Goal: Submit feedback/report problem

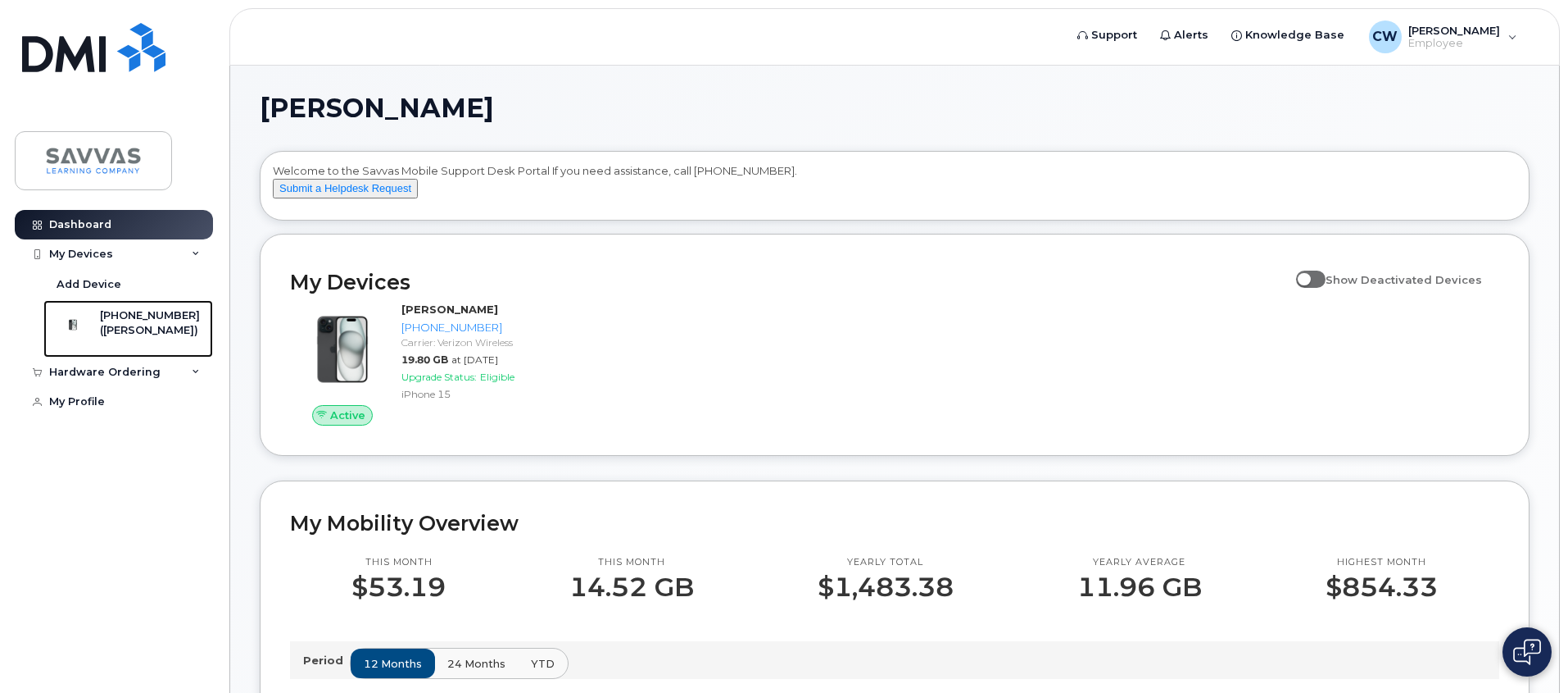
click at [167, 325] on div "([PERSON_NAME])" at bounding box center [150, 330] width 100 height 14
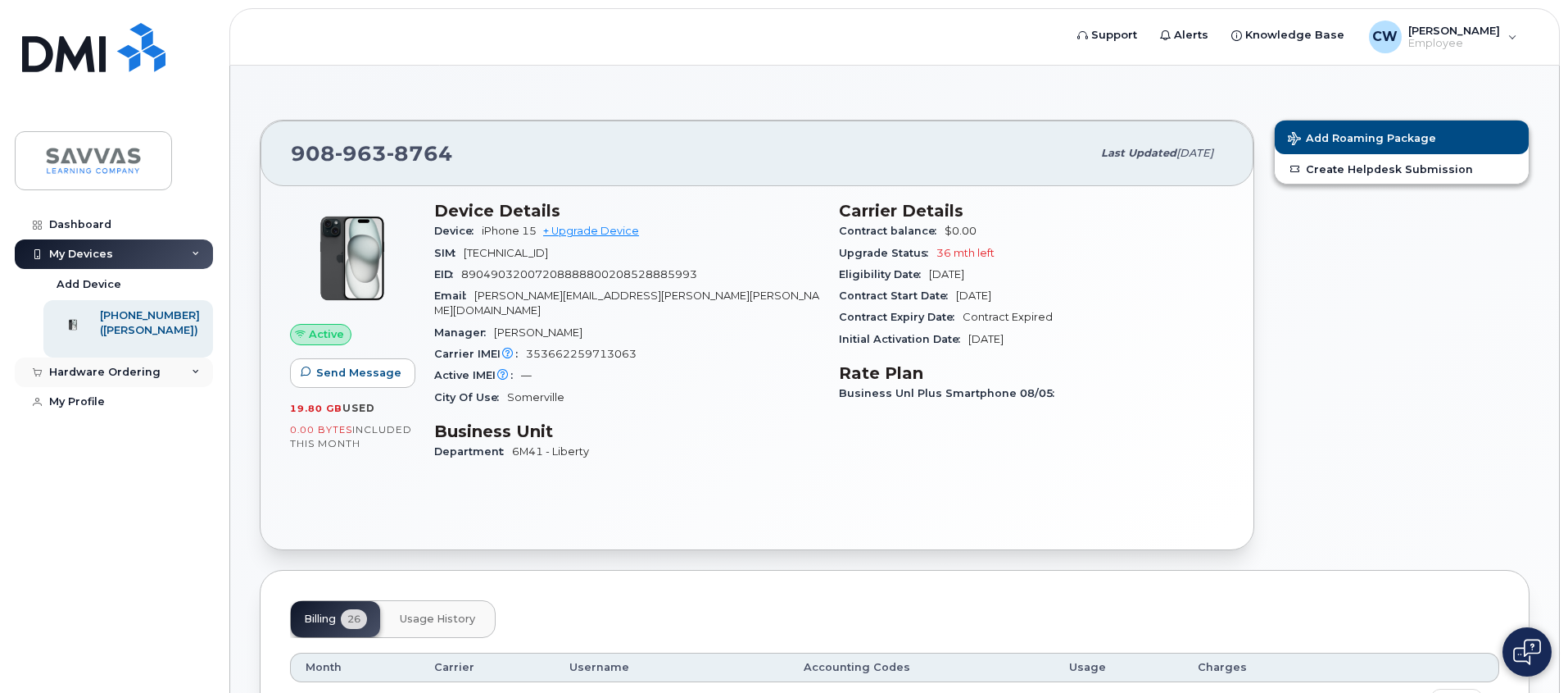
click at [189, 378] on div "Hardware Ordering" at bounding box center [113, 372] width 198 height 30
click at [342, 371] on span "Send Message" at bounding box center [358, 373] width 85 height 15
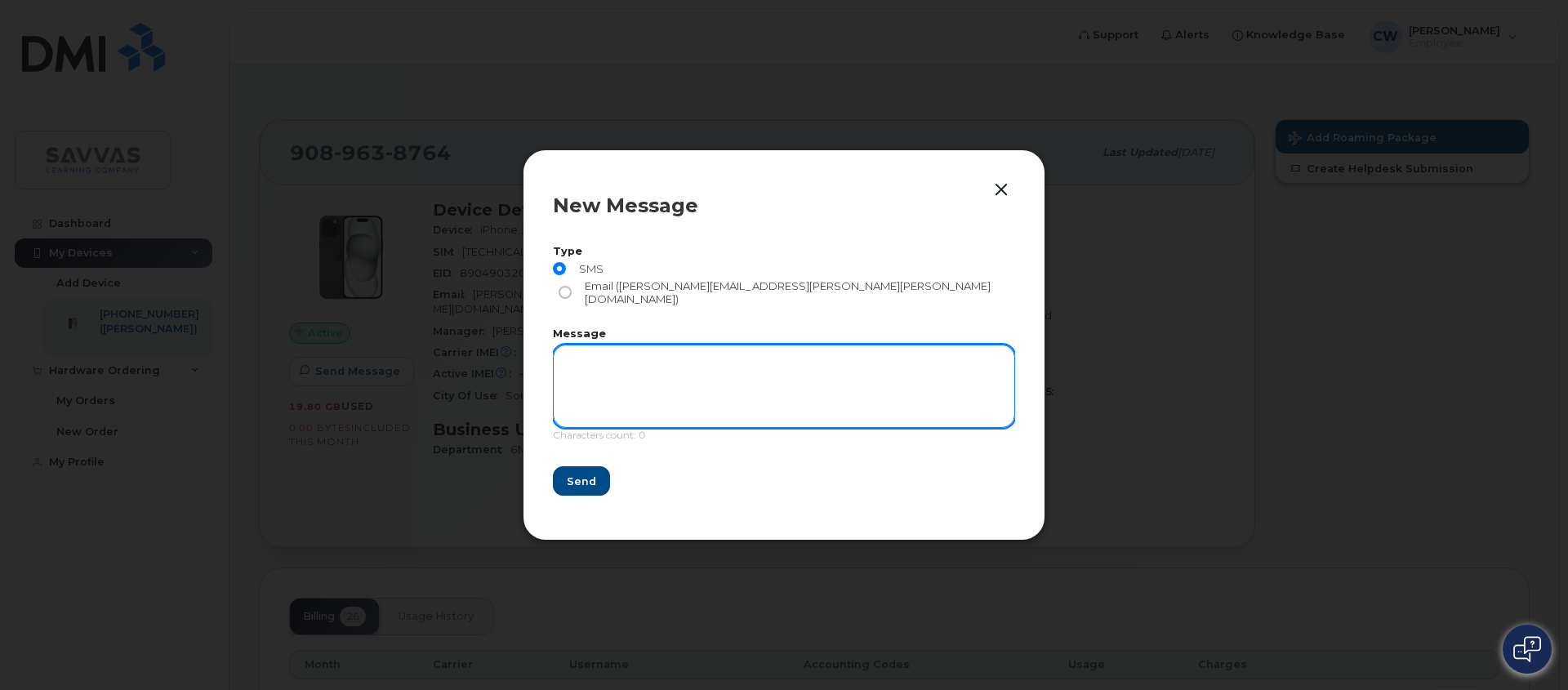
click at [659, 366] on textarea at bounding box center [784, 386] width 463 height 84
type textarea "testing"
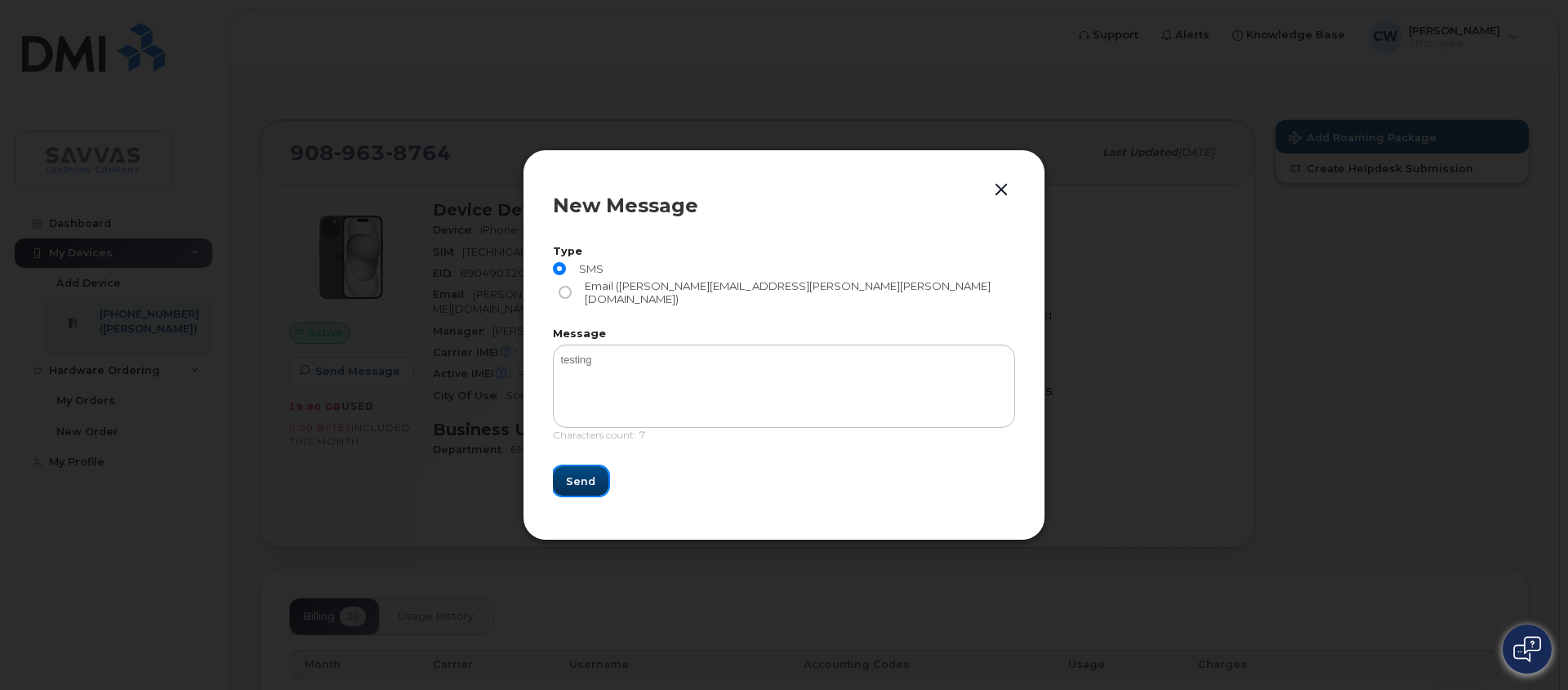
click at [593, 475] on button "Send" at bounding box center [580, 480] width 55 height 29
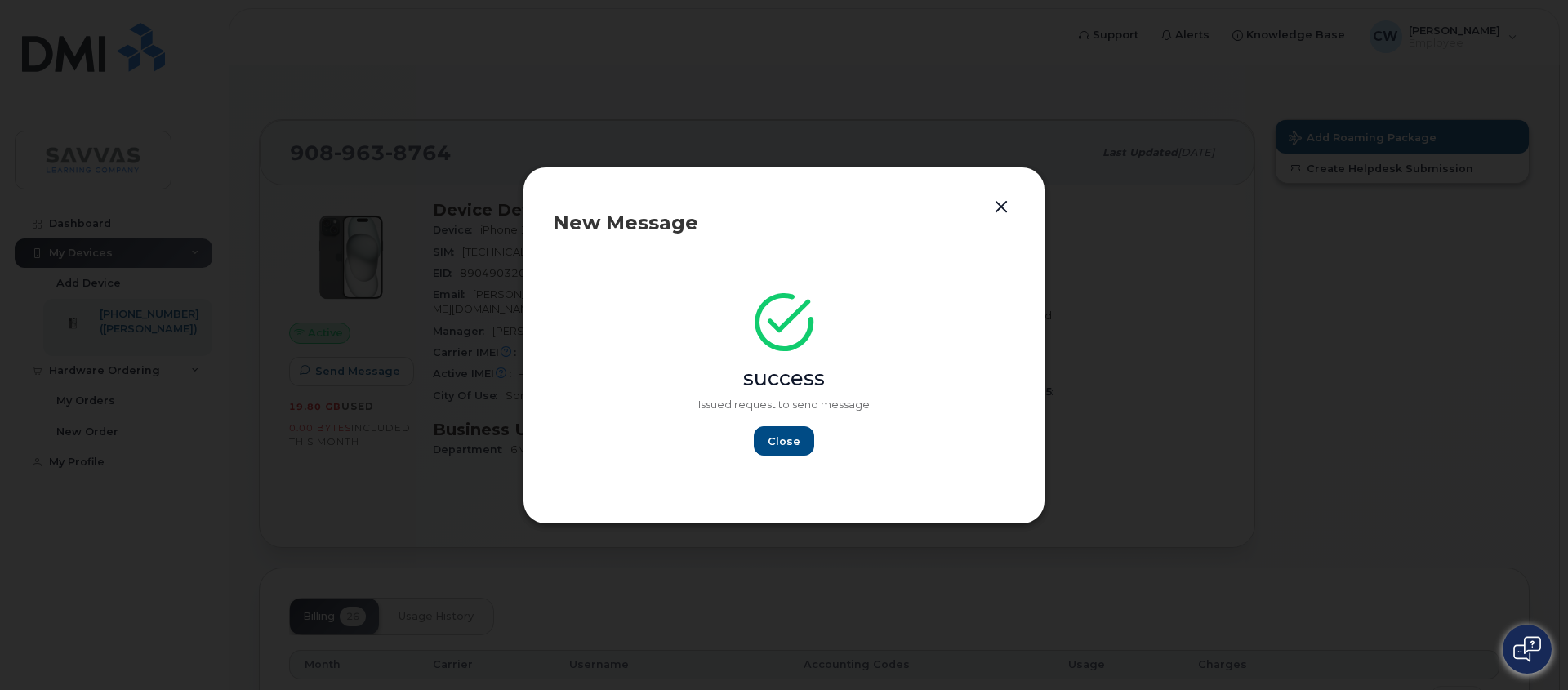
click at [1011, 205] on button "button" at bounding box center [1002, 207] width 25 height 23
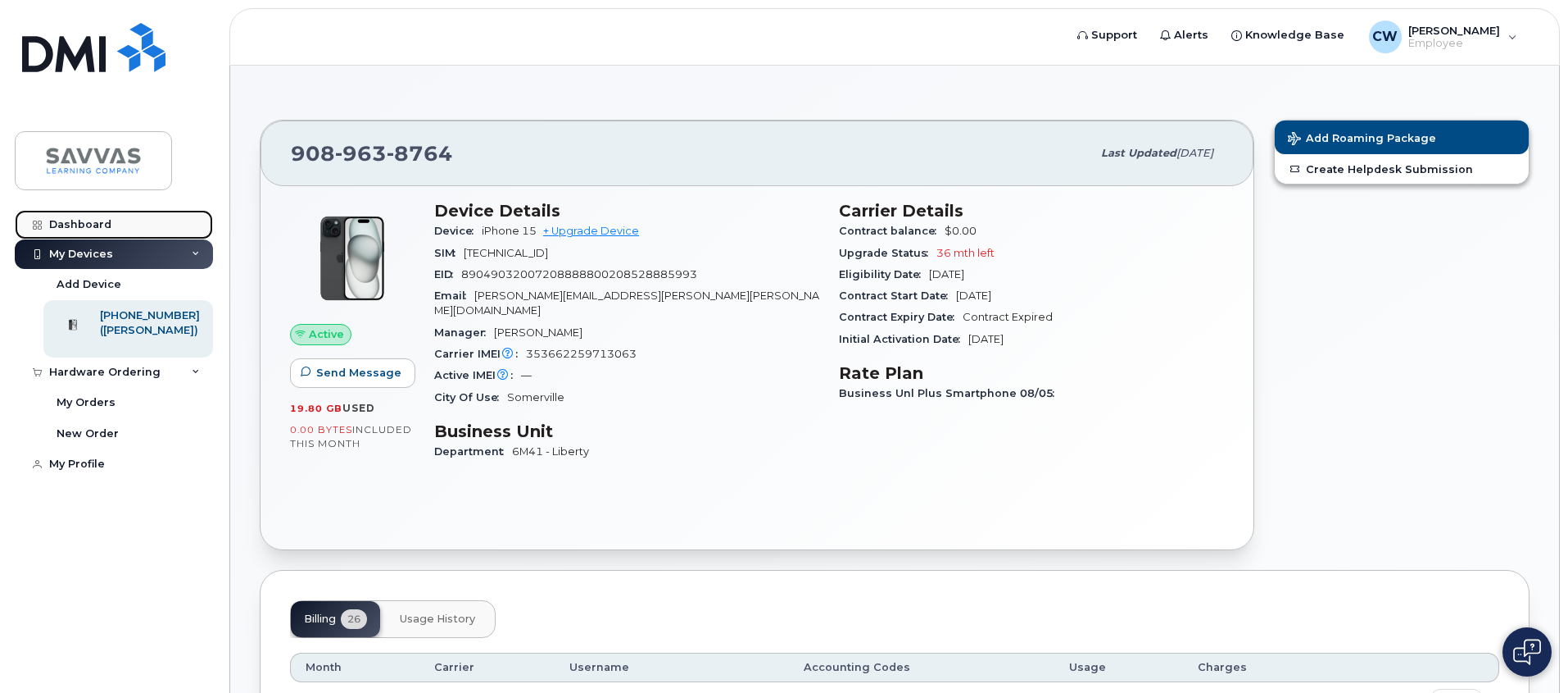
click at [120, 218] on link "Dashboard" at bounding box center [113, 224] width 198 height 30
click at [81, 224] on div "Dashboard" at bounding box center [80, 225] width 62 height 13
click at [103, 227] on div "Dashboard" at bounding box center [80, 225] width 62 height 13
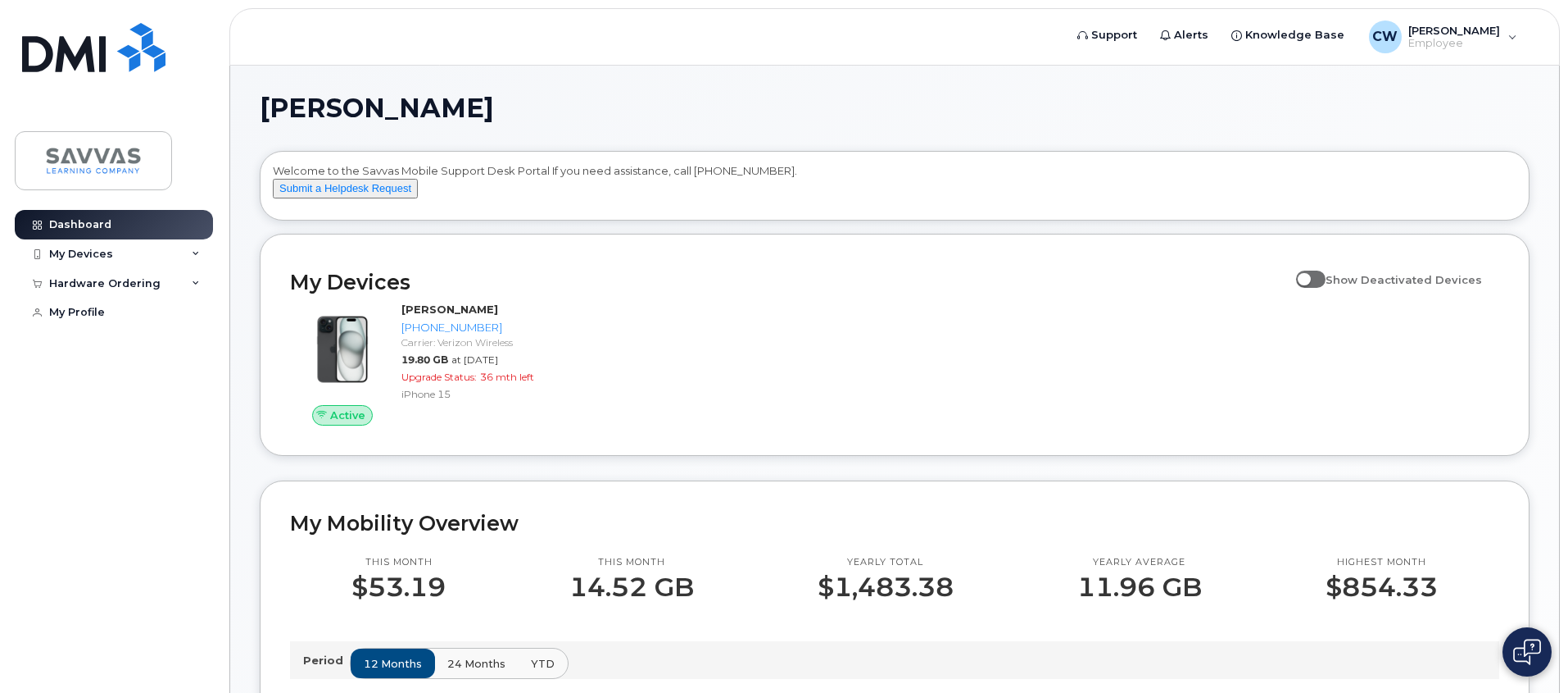
click at [1309, 277] on input "Show Deactivated Devices" at bounding box center [1303, 271] width 13 height 13
checkbox input "true"
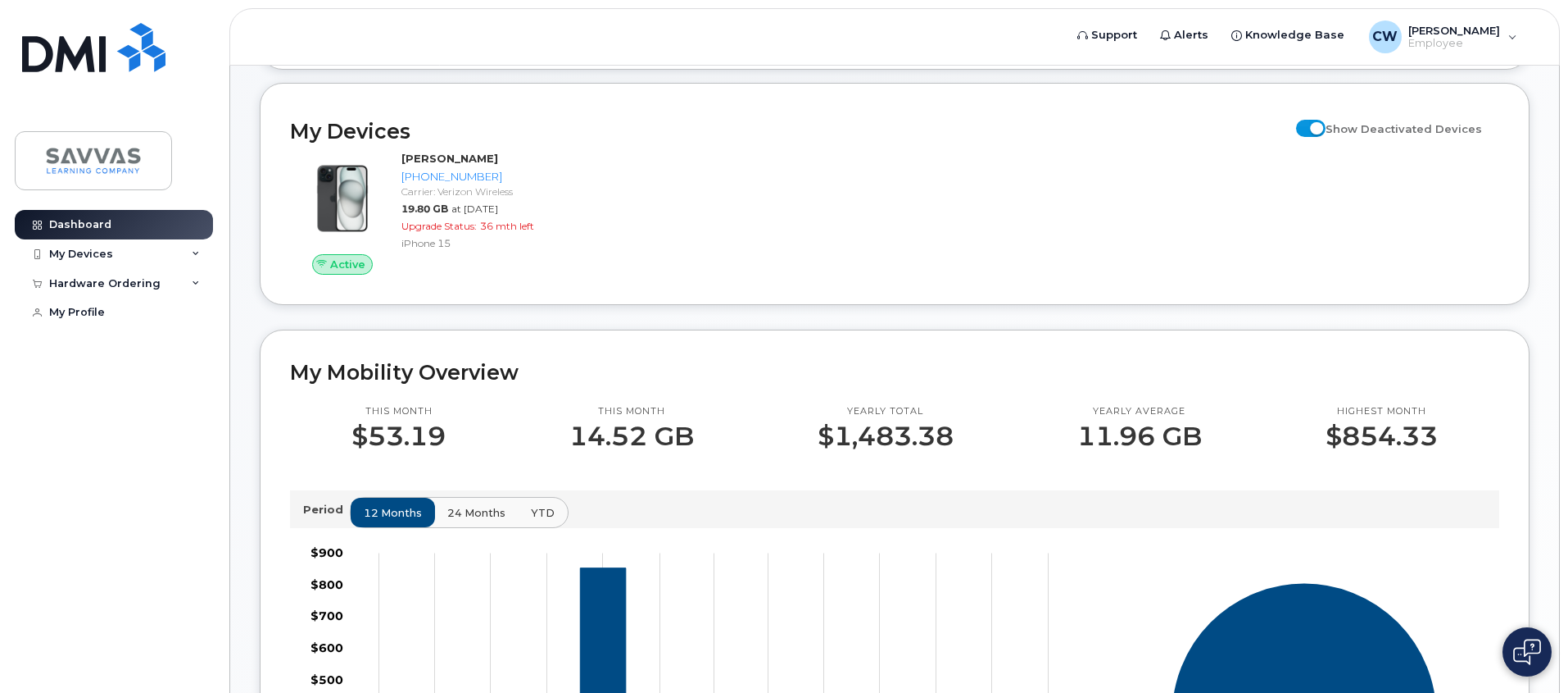
scroll to position [152, 0]
click at [194, 281] on icon at bounding box center [195, 283] width 9 height 9
click at [141, 308] on link "My Orders" at bounding box center [129, 313] width 170 height 31
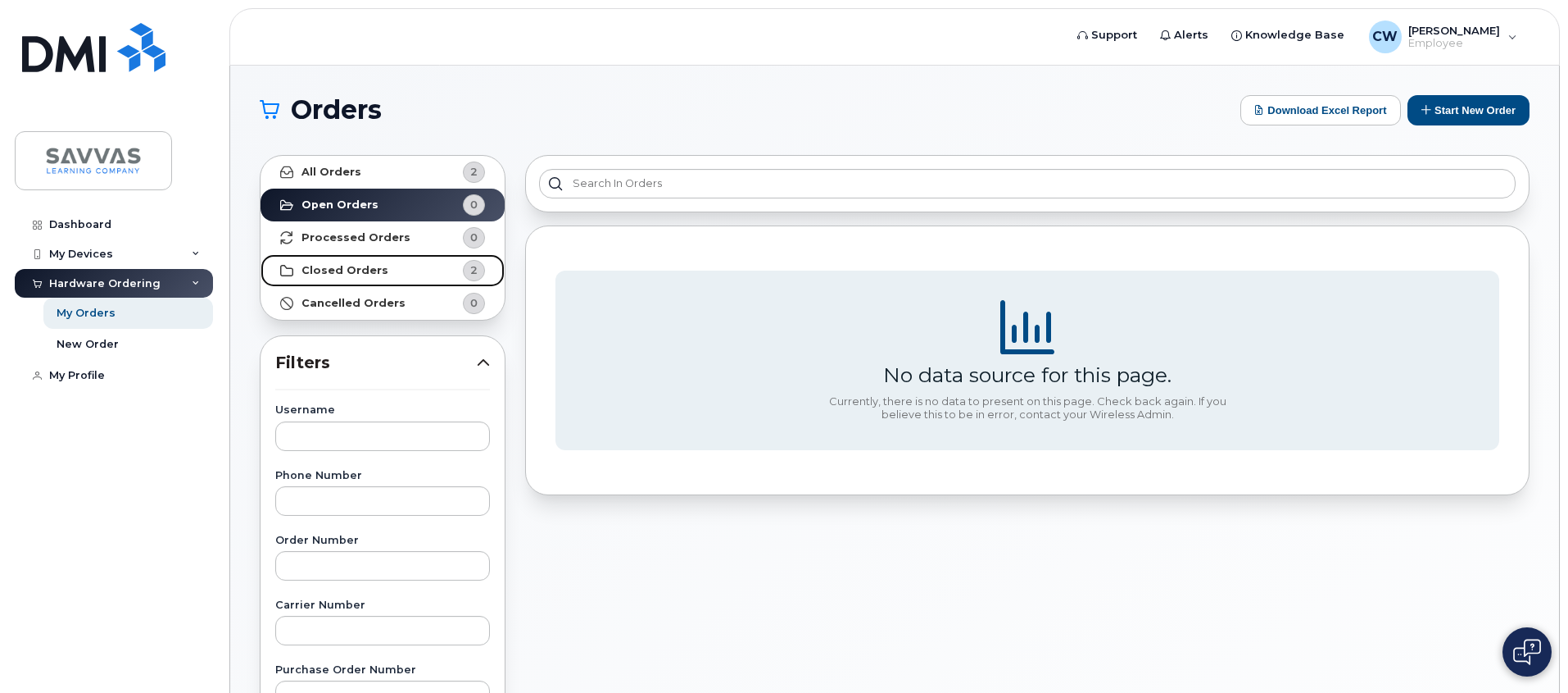
click at [442, 266] on span "2" at bounding box center [461, 271] width 50 height 21
